Goal: Transaction & Acquisition: Purchase product/service

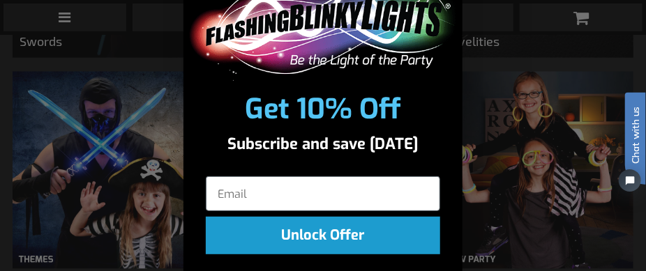
scroll to position [83, 0]
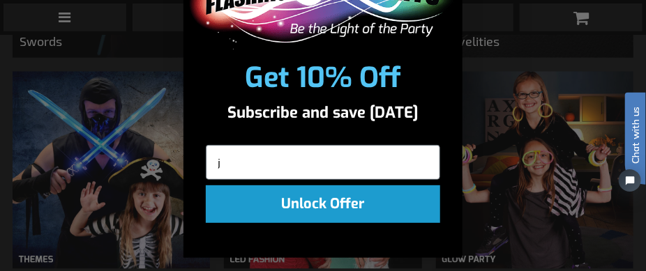
type input "jlaarz@gmail.com"
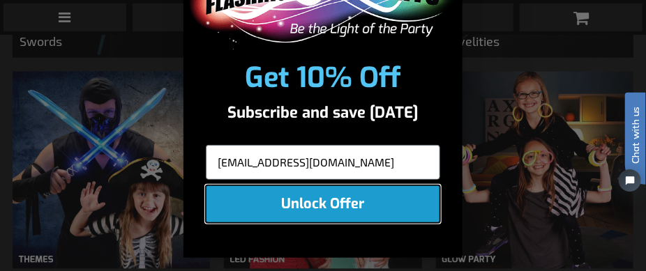
click at [295, 205] on button "Unlock Offer" at bounding box center [323, 205] width 234 height 38
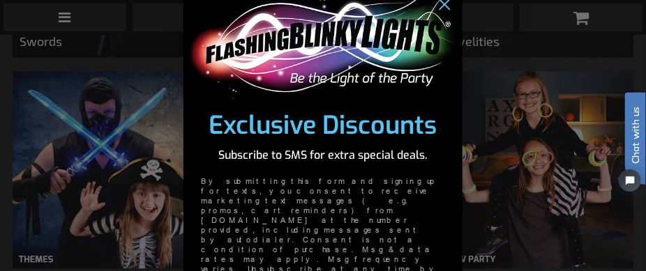
scroll to position [0, 0]
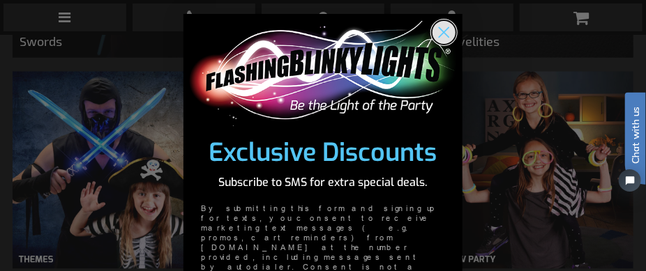
click at [439, 31] on icon "Close dialog" at bounding box center [444, 33] width 10 height 10
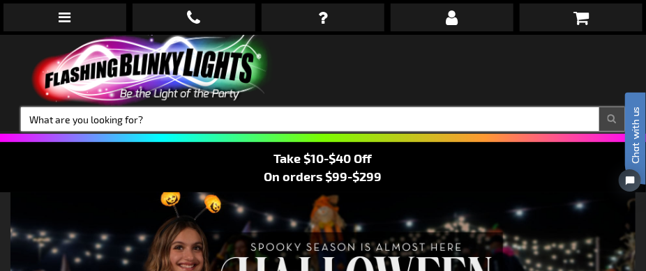
click at [262, 122] on input "Search" at bounding box center [323, 119] width 604 height 24
type input "PO 5664"
click at [599, 107] on button "Search" at bounding box center [612, 119] width 26 height 24
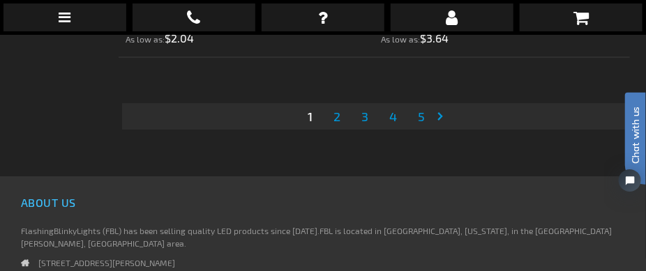
scroll to position [10532, 0]
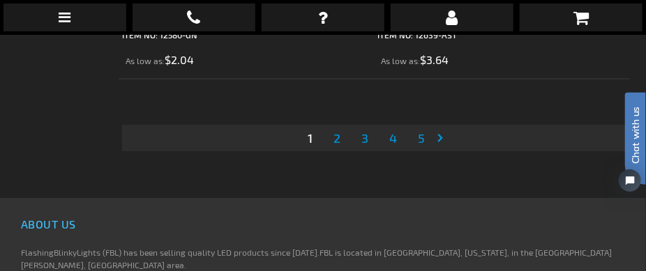
click at [338, 142] on span "2" at bounding box center [336, 137] width 7 height 15
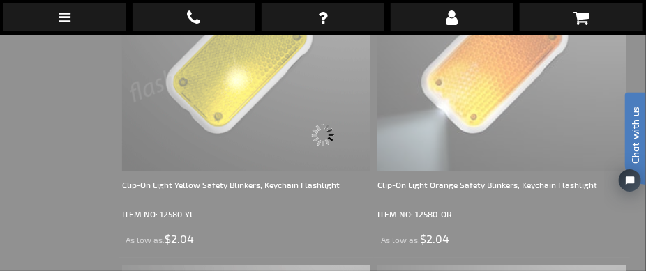
scroll to position [34, 0]
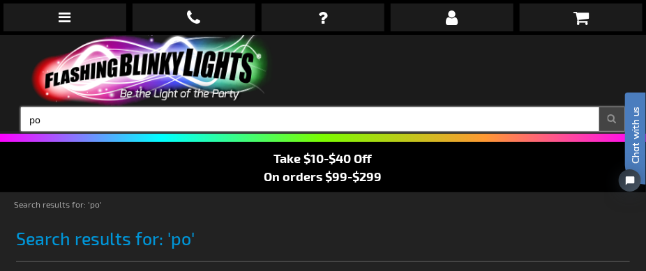
click at [328, 116] on input "po" at bounding box center [323, 119] width 604 height 24
type input "po5664"
click at [599, 107] on button "Search" at bounding box center [612, 119] width 26 height 24
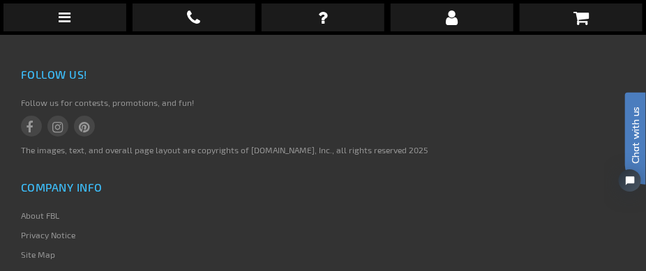
scroll to position [1581, 0]
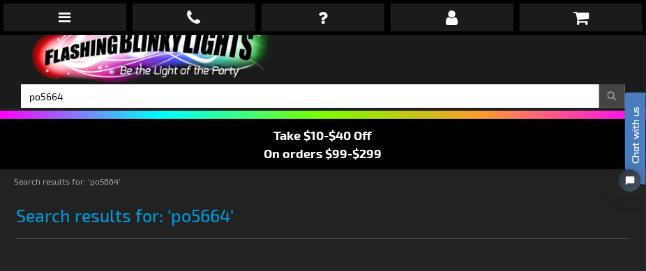
click at [190, 213] on span "Search results for: 'po5664'" at bounding box center [125, 215] width 218 height 21
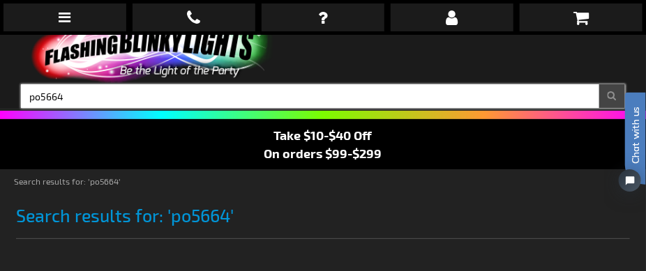
click at [39, 96] on input "po5664" at bounding box center [323, 96] width 604 height 24
type input "po#5664"
click at [599, 84] on button "Search" at bounding box center [612, 96] width 26 height 24
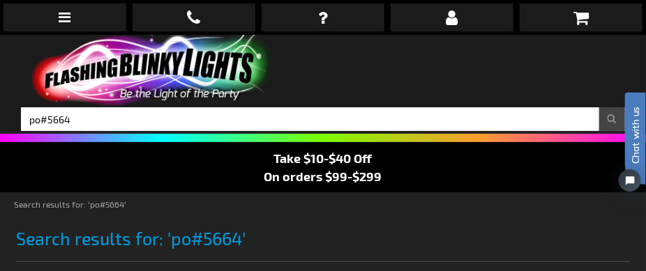
click at [328, 16] on link at bounding box center [323, 17] width 123 height 28
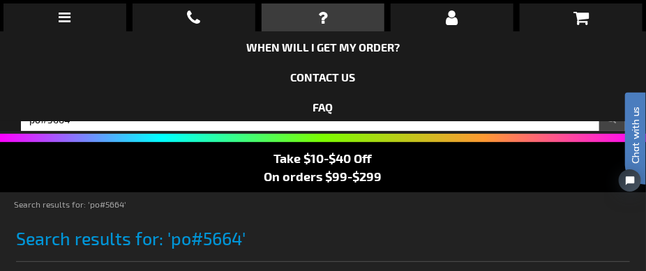
click at [67, 17] on icon at bounding box center [65, 17] width 12 height 14
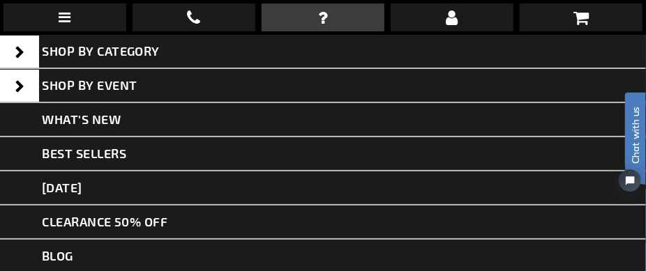
scroll to position [1177, 0]
click at [98, 221] on link "CLEARANCE 50% OFF" at bounding box center [323, 223] width 646 height 34
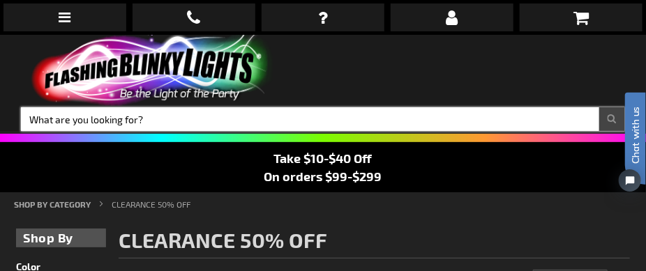
click at [226, 118] on input "Search" at bounding box center [323, 119] width 604 height 24
type input "handheld"
click at [599, 107] on button "Search" at bounding box center [612, 119] width 26 height 24
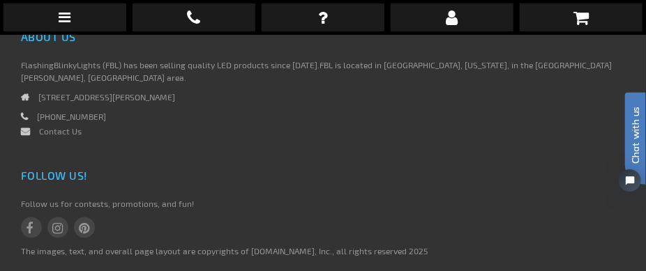
scroll to position [930, 0]
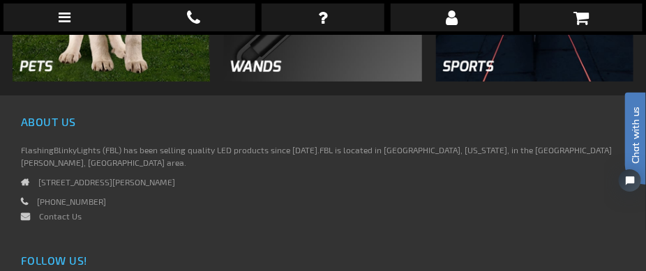
scroll to position [1371, 0]
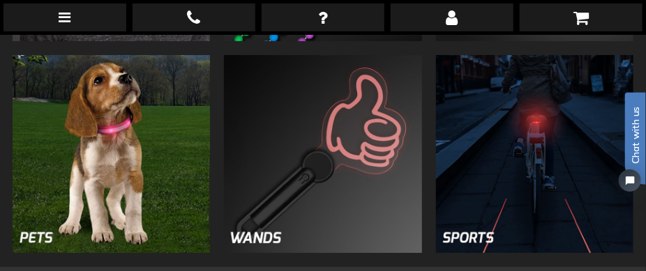
click at [333, 146] on img at bounding box center [322, 153] width 197 height 197
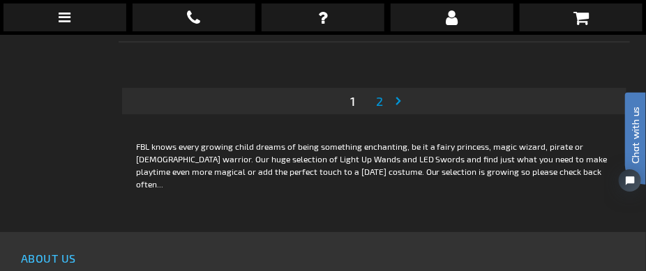
scroll to position [10555, 0]
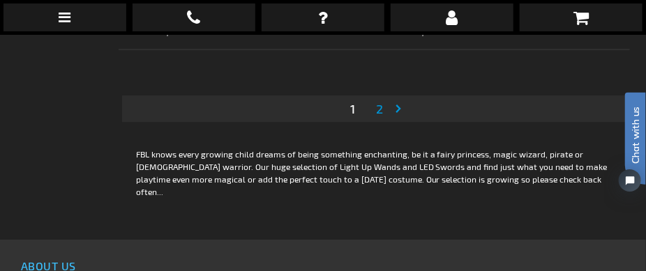
click at [377, 114] on span "2" at bounding box center [379, 108] width 7 height 15
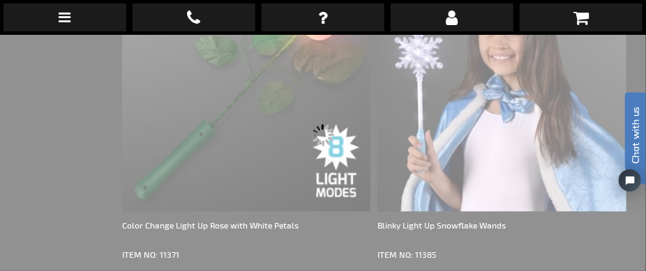
scroll to position [7379, 0]
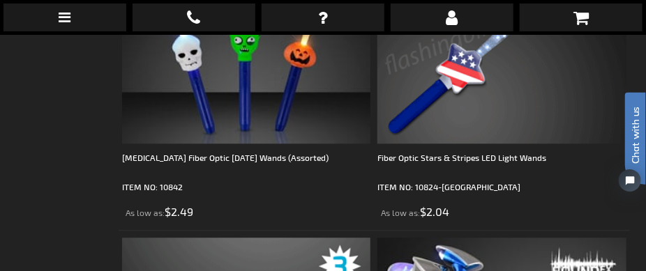
scroll to position [2395, 0]
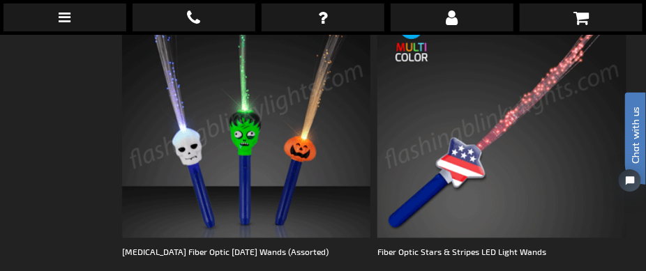
click at [292, 119] on img at bounding box center [246, 113] width 249 height 249
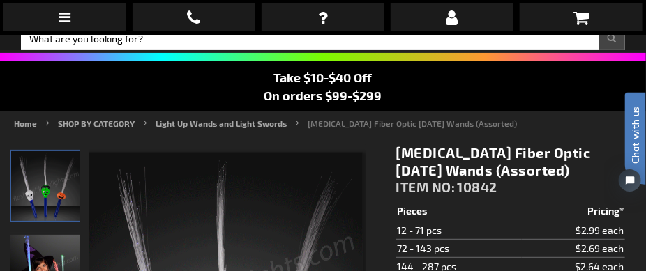
scroll to position [70, 0]
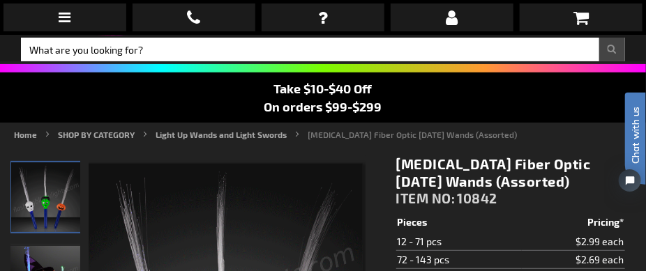
click at [193, 135] on link "Light Up Wands and Light Swords" at bounding box center [221, 135] width 131 height 10
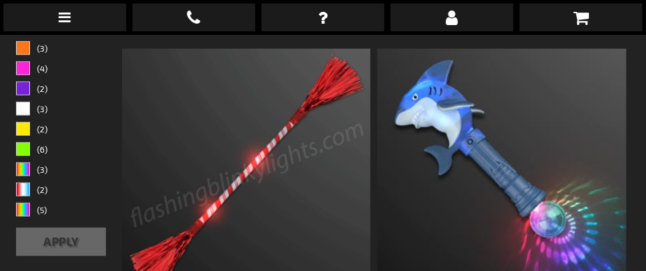
scroll to position [70, 0]
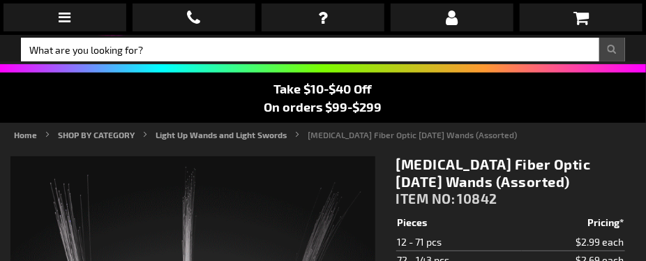
click at [363, 131] on strong "Flashing Fiber Optic Halloween Wands (Assorted)" at bounding box center [412, 135] width 209 height 10
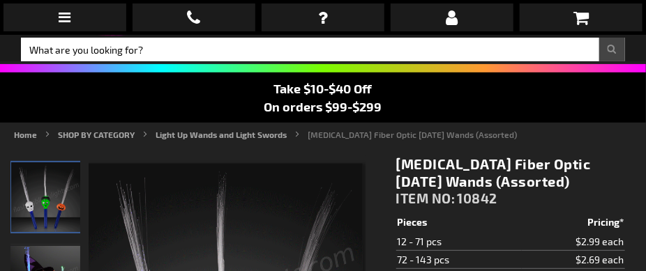
click at [103, 135] on link "SHOP BY CATEGORY" at bounding box center [96, 135] width 77 height 10
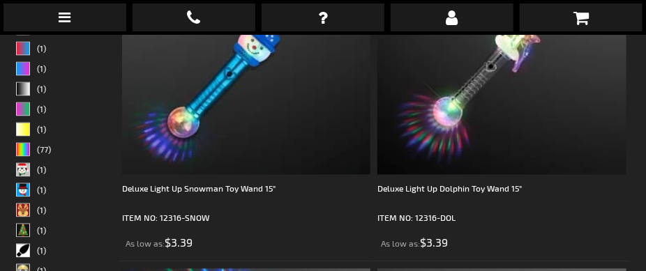
scroll to position [923, 0]
